Goal: Task Accomplishment & Management: Manage account settings

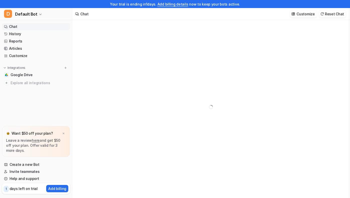
type textarea "**********"
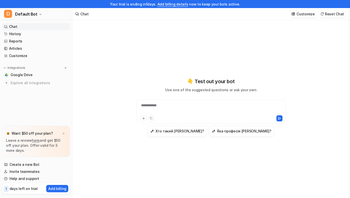
click at [177, 4] on link "Add billing details" at bounding box center [172, 4] width 31 height 4
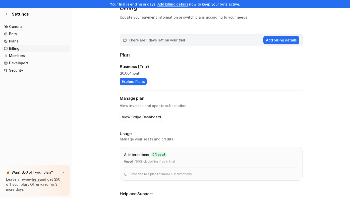
scroll to position [0, 0]
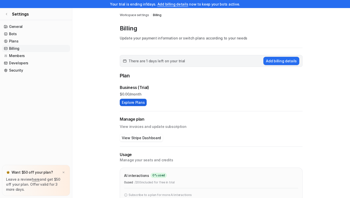
click at [137, 101] on button "Explore Plans" at bounding box center [133, 102] width 27 height 7
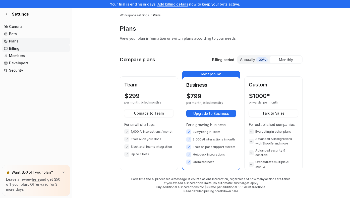
click at [12, 45] on link "Billing" at bounding box center [36, 48] width 68 height 7
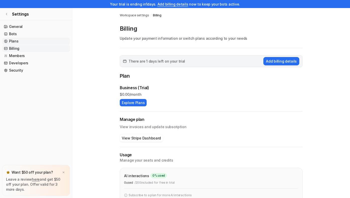
click at [17, 40] on link "Plans" at bounding box center [36, 41] width 68 height 7
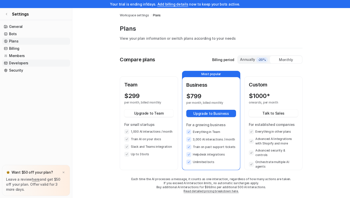
click at [14, 64] on link "Developers" at bounding box center [36, 62] width 68 height 7
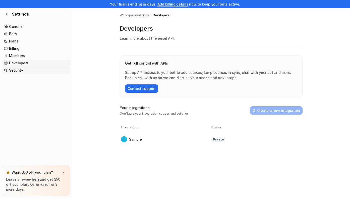
click at [14, 71] on link "Security" at bounding box center [36, 70] width 68 height 7
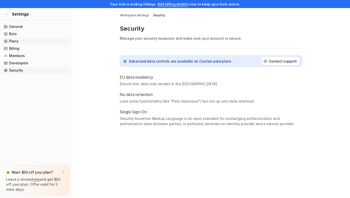
click at [18, 40] on link "Plans" at bounding box center [36, 41] width 68 height 7
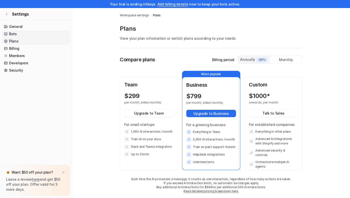
click at [27, 35] on link "Bots" at bounding box center [36, 33] width 68 height 7
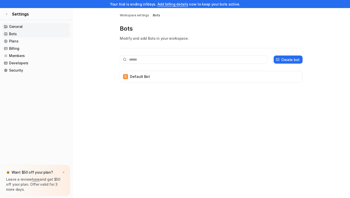
click at [26, 27] on link "General" at bounding box center [36, 26] width 68 height 7
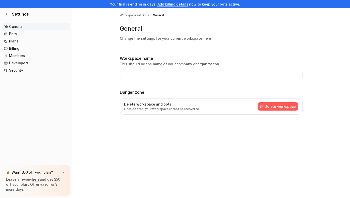
type input "**********"
click at [175, 4] on link "Add billing details" at bounding box center [172, 4] width 31 height 4
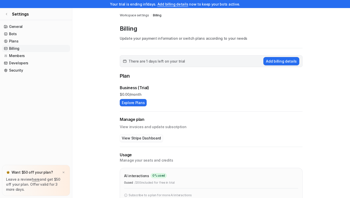
click at [129, 136] on button "View Stripe Dashboard" at bounding box center [141, 137] width 43 height 7
click at [282, 62] on button "Add billing details" at bounding box center [281, 61] width 36 height 8
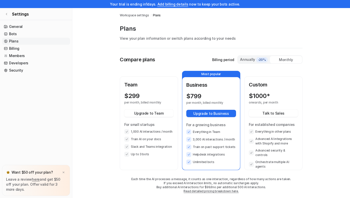
click at [227, 59] on p "Billing period" at bounding box center [223, 59] width 22 height 5
click at [136, 16] on span "Workspace settings" at bounding box center [134, 15] width 29 height 5
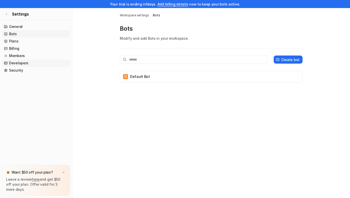
click at [16, 61] on link "Developers" at bounding box center [36, 62] width 68 height 7
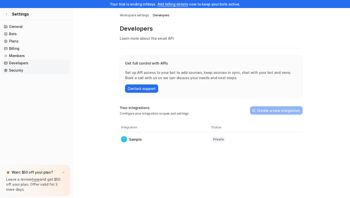
click at [14, 70] on link "Security" at bounding box center [36, 70] width 68 height 7
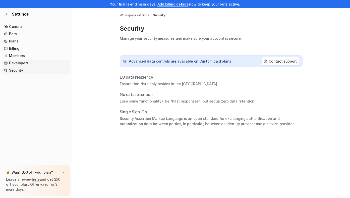
click at [15, 63] on link "Developers" at bounding box center [36, 62] width 68 height 7
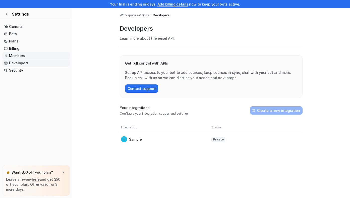
click at [15, 54] on link "Members" at bounding box center [36, 55] width 68 height 7
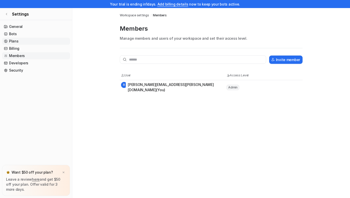
click at [13, 42] on link "Plans" at bounding box center [36, 41] width 68 height 7
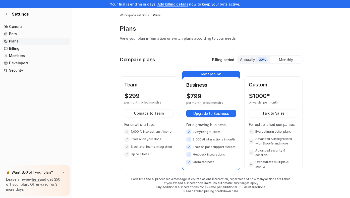
scroll to position [8, 0]
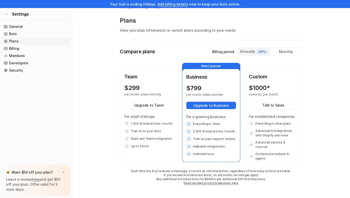
click at [35, 181] on link "here" at bounding box center [36, 179] width 8 height 4
click at [63, 172] on img at bounding box center [63, 172] width 3 height 3
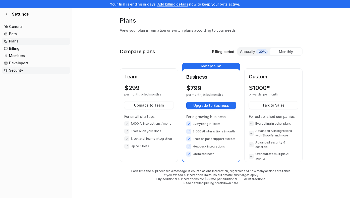
click at [12, 69] on link "Security" at bounding box center [36, 70] width 68 height 7
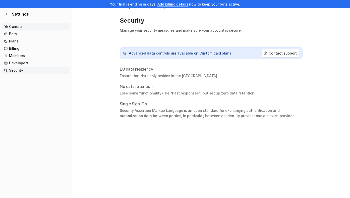
click at [17, 28] on link "General" at bounding box center [36, 26] width 68 height 7
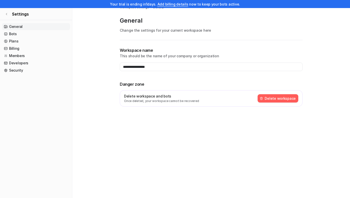
click at [279, 97] on button "Delete workspace" at bounding box center [277, 98] width 41 height 8
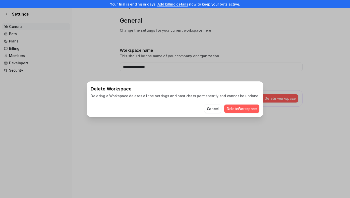
click at [227, 107] on button "Delete Workspace" at bounding box center [241, 108] width 35 height 8
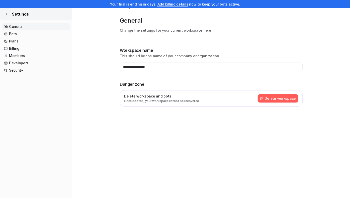
click at [9, 15] on link "Settings" at bounding box center [36, 14] width 72 height 12
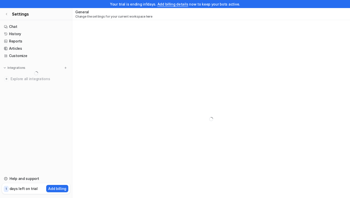
click at [29, 187] on p "days left on trial" at bounding box center [24, 188] width 28 height 5
